Goal: Task Accomplishment & Management: Manage account settings

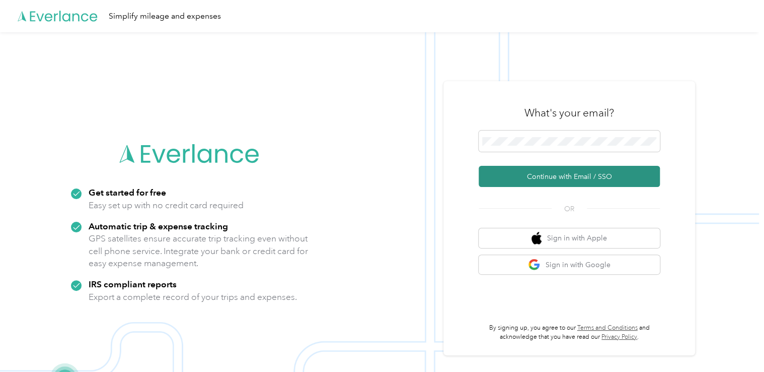
click at [546, 173] on button "Continue with Email / SSO" at bounding box center [569, 176] width 181 height 21
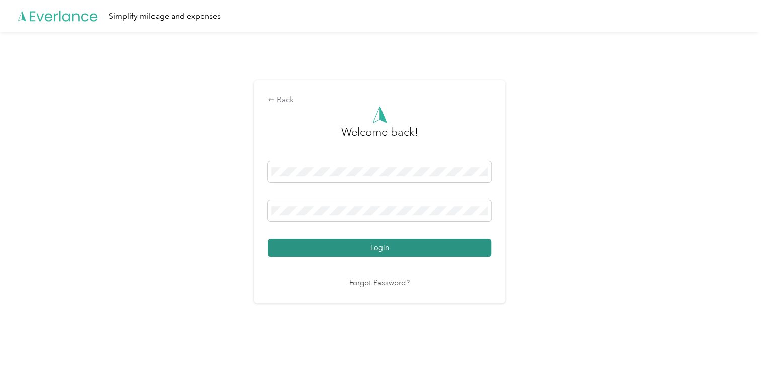
click at [396, 252] on button "Login" at bounding box center [380, 248] width 224 height 18
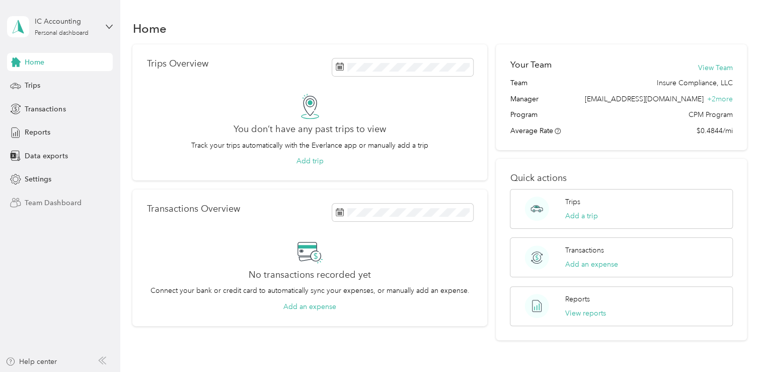
click at [66, 201] on span "Team Dashboard" at bounding box center [53, 202] width 56 height 11
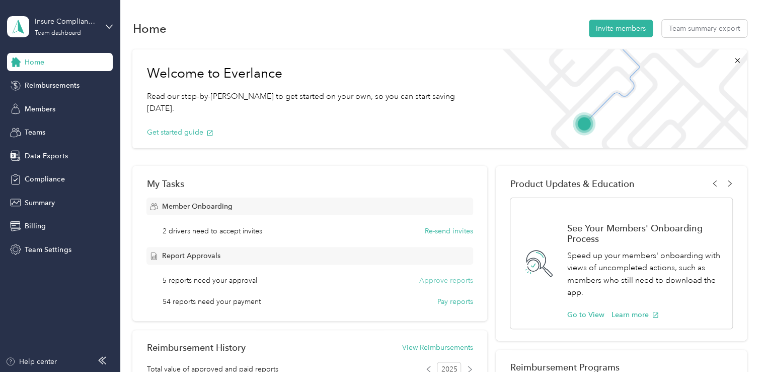
click at [441, 281] on button "Approve reports" at bounding box center [446, 280] width 54 height 11
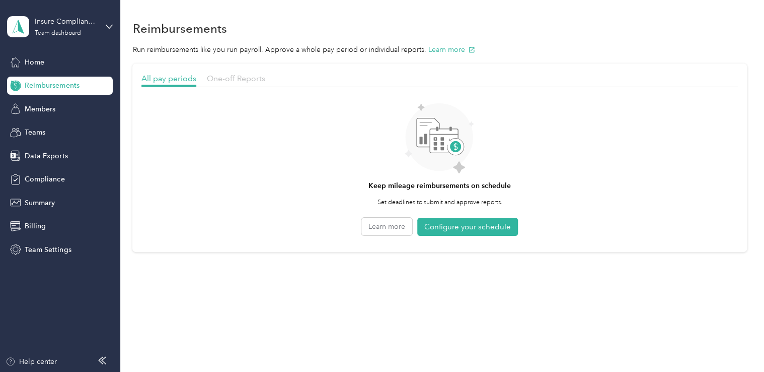
click at [238, 77] on span "One-off Reports" at bounding box center [236, 79] width 58 height 10
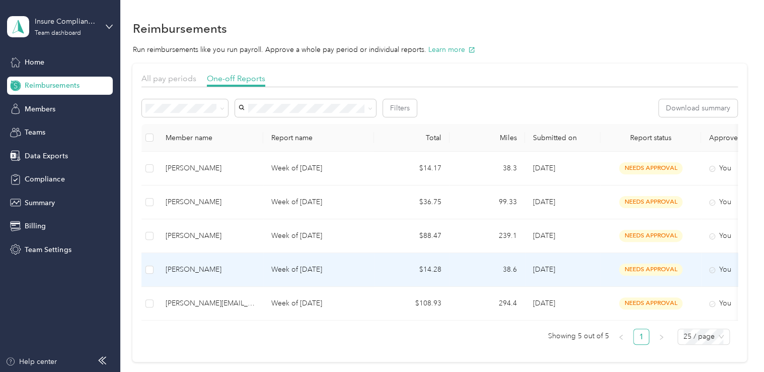
click at [231, 270] on div "[PERSON_NAME]" at bounding box center [211, 269] width 90 height 11
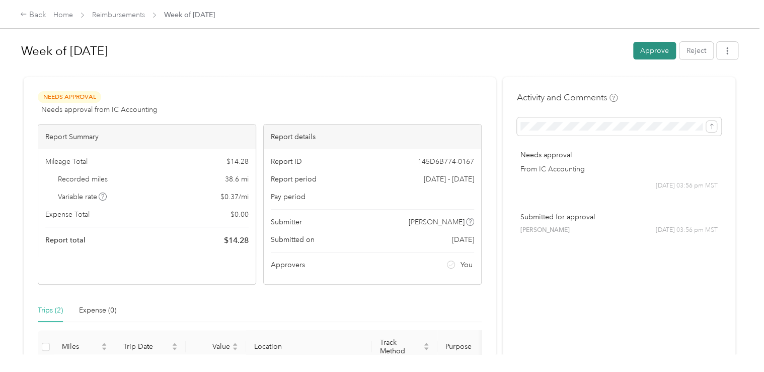
click at [647, 46] on button "Approve" at bounding box center [654, 51] width 43 height 18
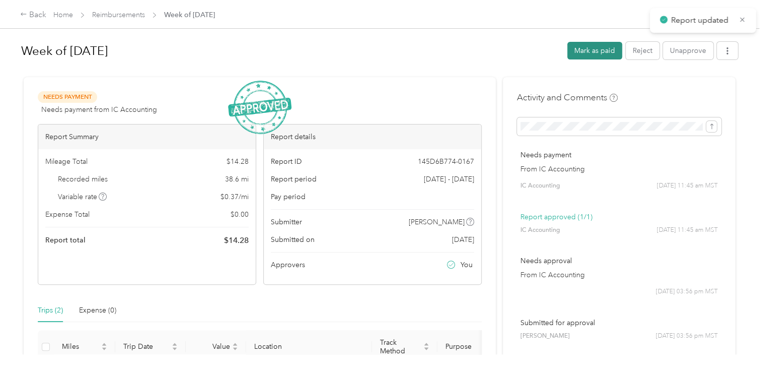
click at [599, 52] on button "Mark as paid" at bounding box center [594, 51] width 55 height 18
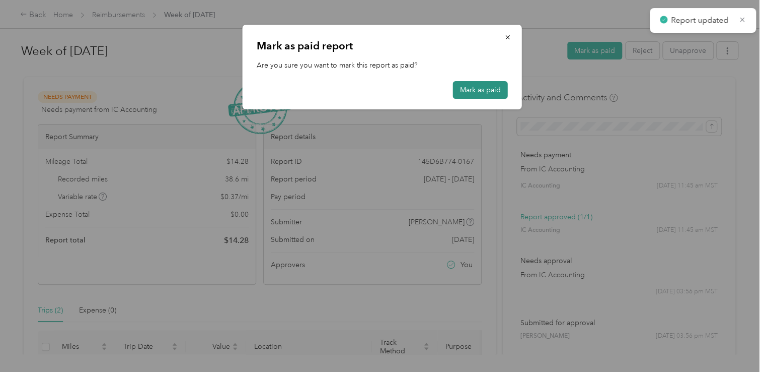
click at [487, 88] on button "Mark as paid" at bounding box center [480, 90] width 55 height 18
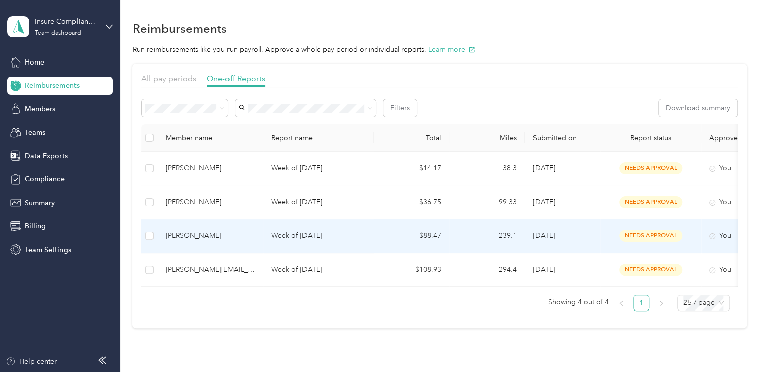
click at [193, 232] on div "[PERSON_NAME]" at bounding box center [211, 235] width 90 height 11
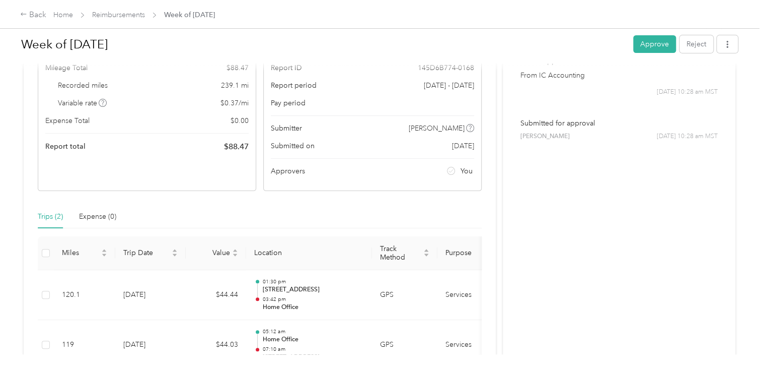
scroll to position [50, 0]
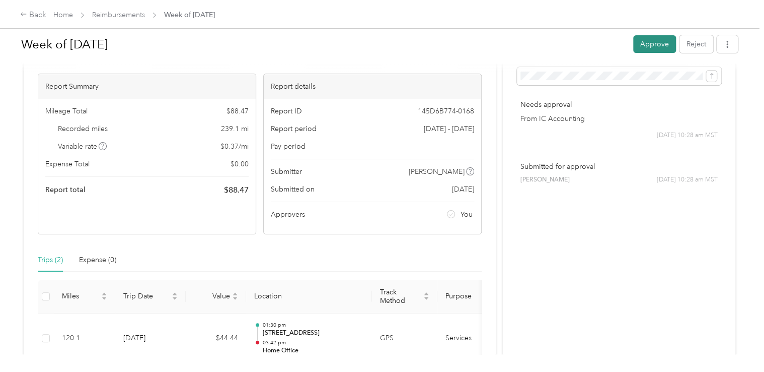
click at [661, 45] on button "Approve" at bounding box center [654, 44] width 43 height 18
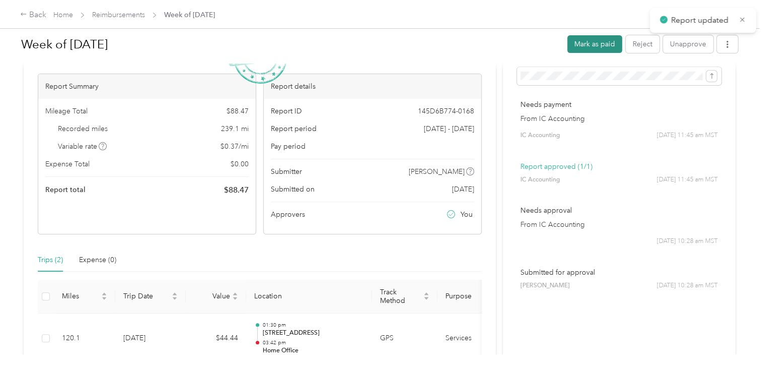
click at [603, 43] on button "Mark as paid" at bounding box center [594, 44] width 55 height 18
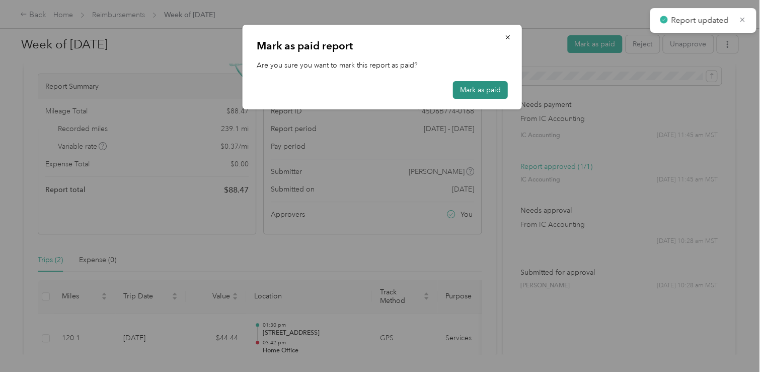
click at [489, 86] on button "Mark as paid" at bounding box center [480, 90] width 55 height 18
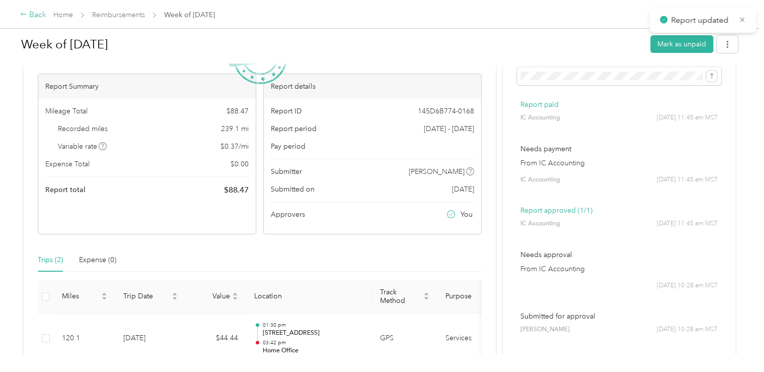
click at [36, 13] on div "Back" at bounding box center [33, 15] width 26 height 12
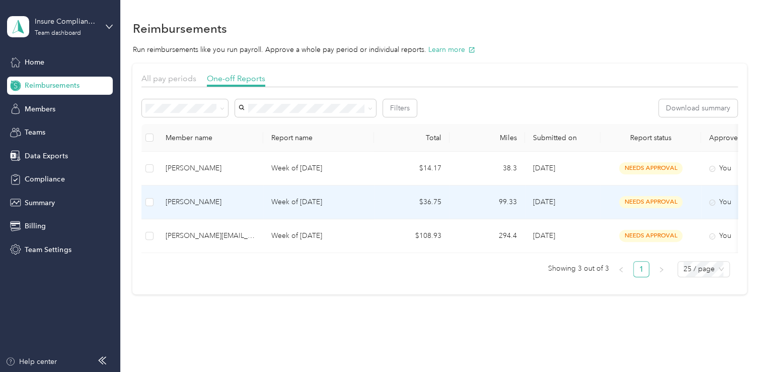
click at [193, 201] on div "[PERSON_NAME]" at bounding box center [211, 201] width 90 height 11
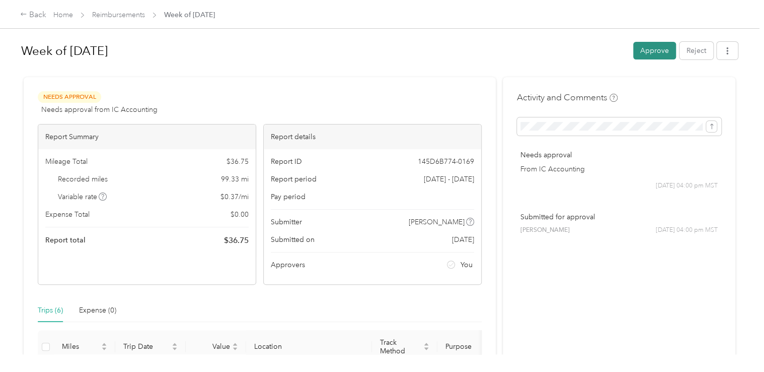
click at [655, 48] on button "Approve" at bounding box center [654, 51] width 43 height 18
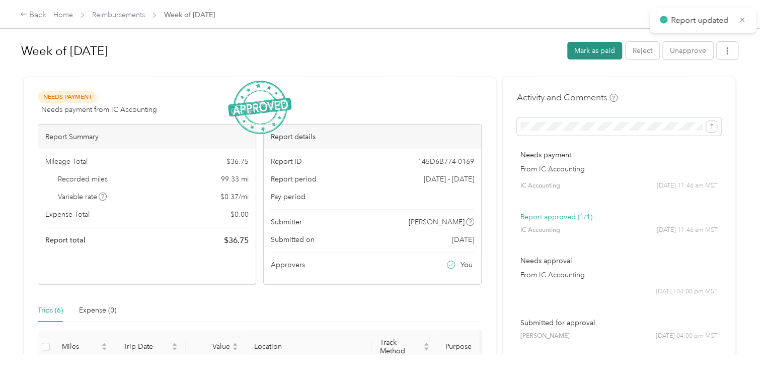
click at [594, 52] on button "Mark as paid" at bounding box center [594, 51] width 55 height 18
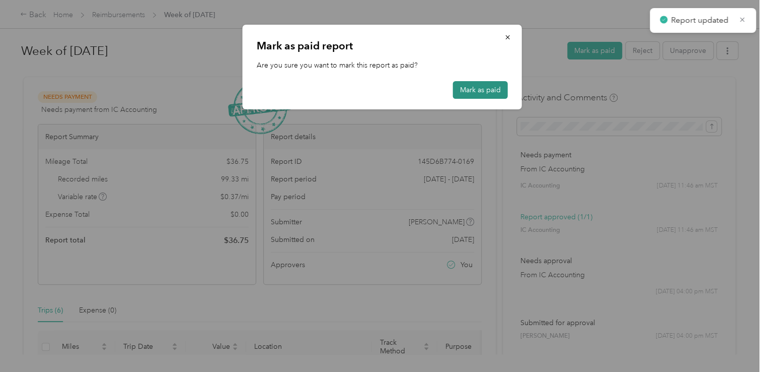
click at [490, 86] on button "Mark as paid" at bounding box center [480, 90] width 55 height 18
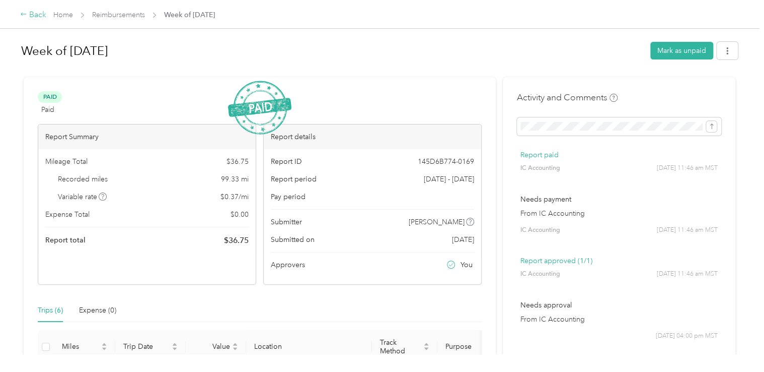
click at [34, 15] on div "Back" at bounding box center [33, 15] width 26 height 12
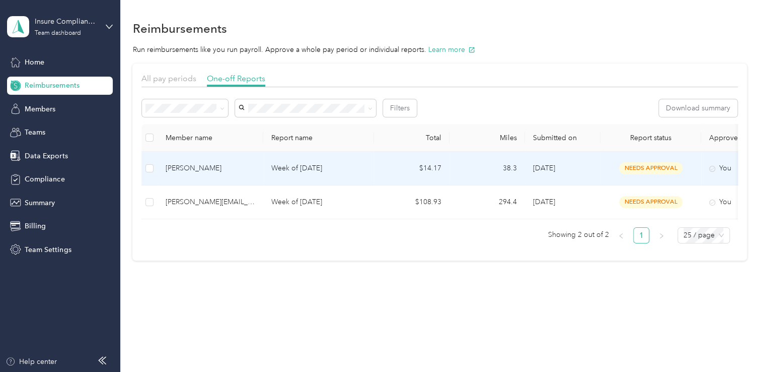
click at [195, 165] on div "[PERSON_NAME]" at bounding box center [211, 168] width 90 height 11
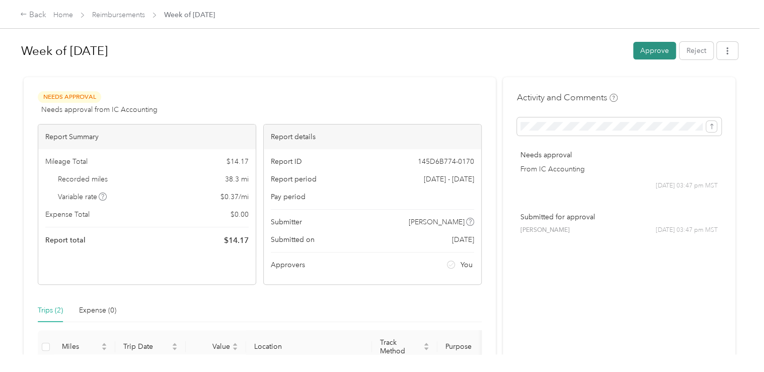
click at [650, 49] on button "Approve" at bounding box center [654, 51] width 43 height 18
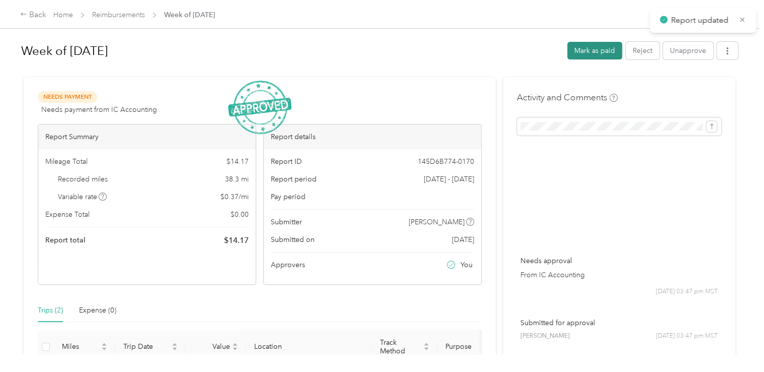
click at [601, 49] on button "Mark as paid" at bounding box center [594, 51] width 55 height 18
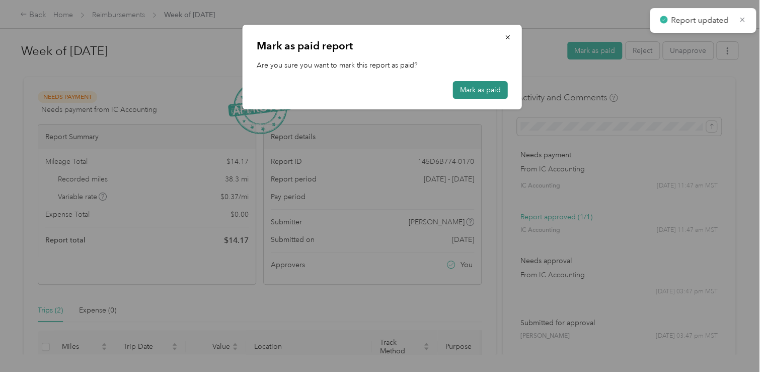
click at [479, 94] on button "Mark as paid" at bounding box center [480, 90] width 55 height 18
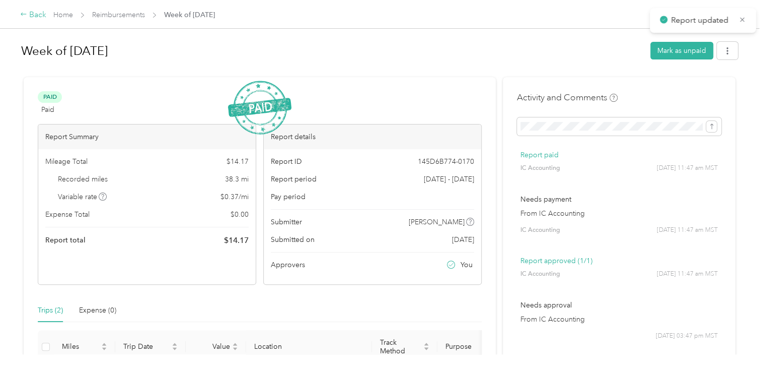
click at [36, 15] on div "Back" at bounding box center [33, 15] width 26 height 12
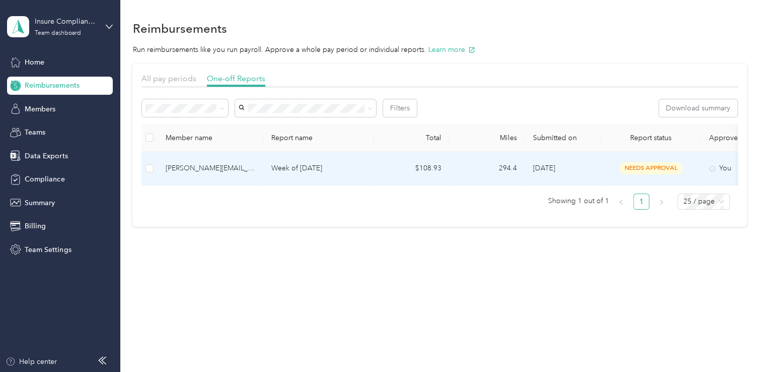
click at [207, 162] on td "[PERSON_NAME][EMAIL_ADDRESS][DOMAIN_NAME]" at bounding box center [211, 169] width 106 height 34
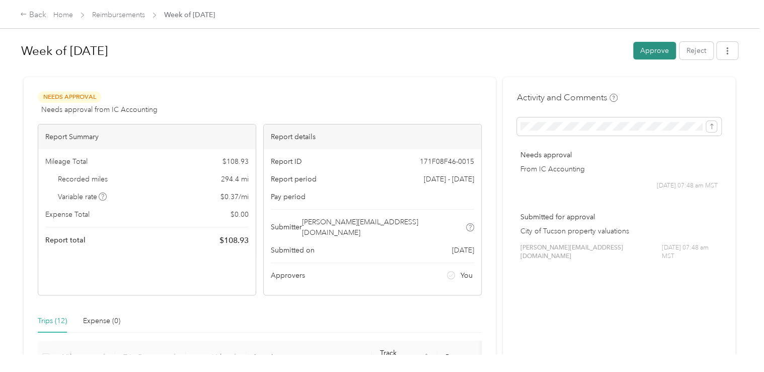
click at [657, 53] on button "Approve" at bounding box center [654, 51] width 43 height 18
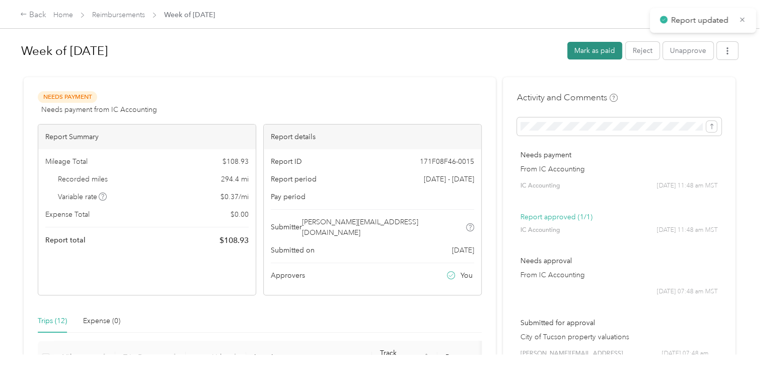
click at [592, 52] on button "Mark as paid" at bounding box center [594, 51] width 55 height 18
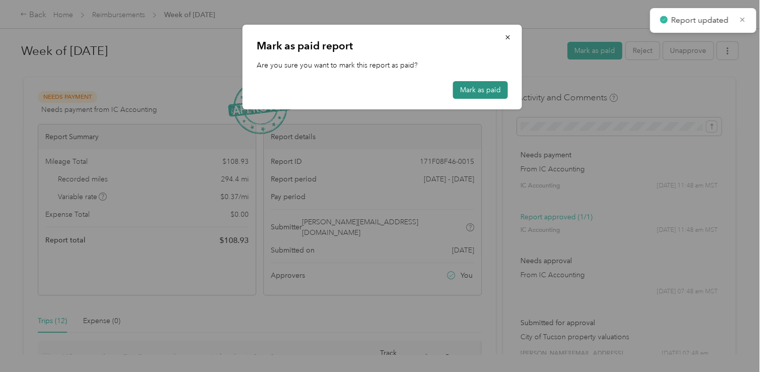
click at [491, 89] on button "Mark as paid" at bounding box center [480, 90] width 55 height 18
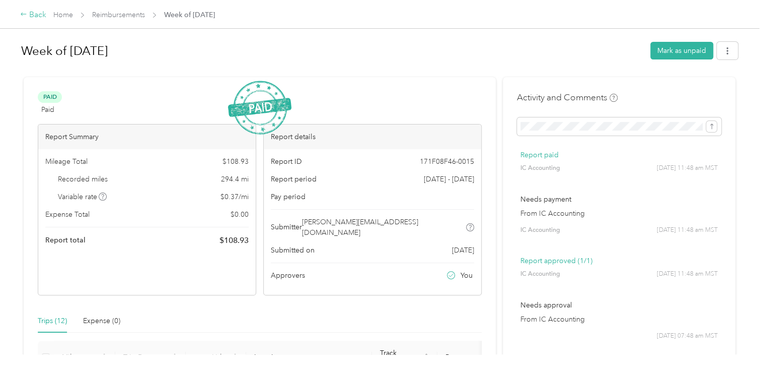
click at [40, 19] on div "Back" at bounding box center [33, 15] width 26 height 12
